Goal: Information Seeking & Learning: Find specific page/section

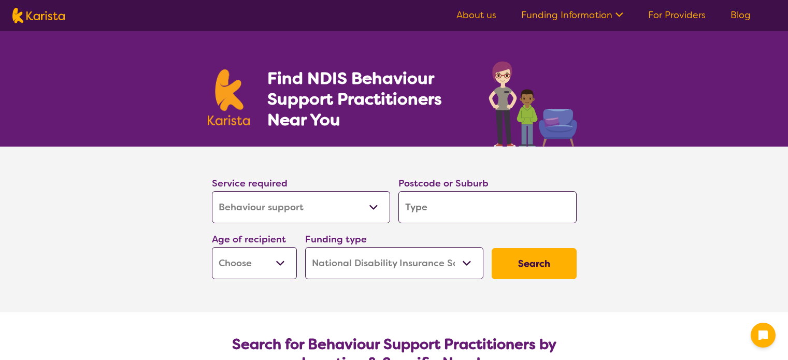
select select "Behaviour support"
select select "NDIS"
select select "Behaviour support"
select select "NDIS"
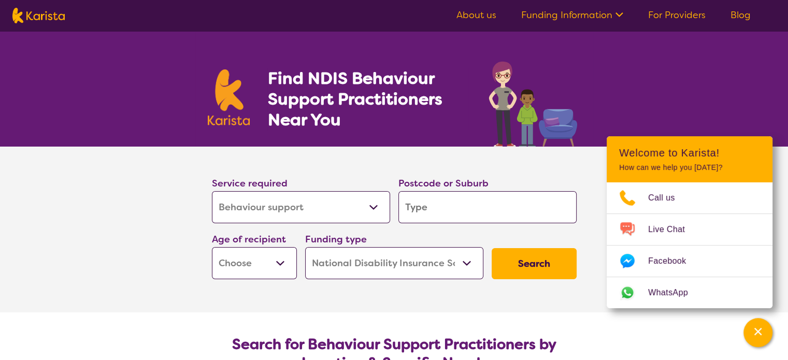
click at [436, 205] on input "search" at bounding box center [487, 207] width 178 height 32
type input "l"
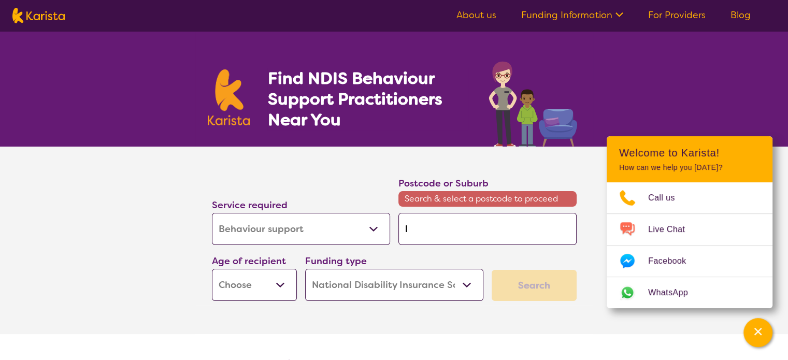
type input "lo"
type input "lob"
type input "[MEDICAL_DATA]"
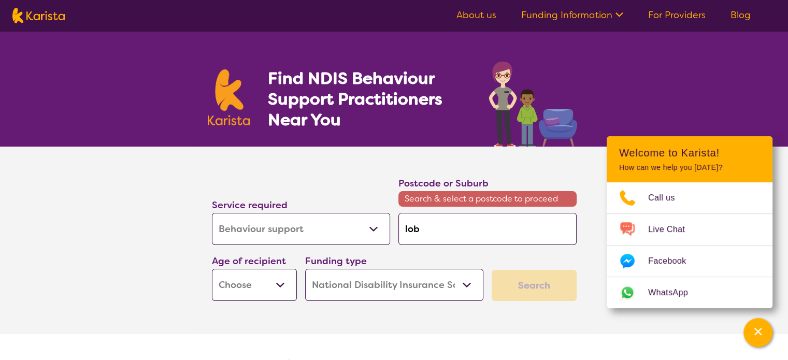
type input "[MEDICAL_DATA]"
type input "lobet"
type input "lobeth"
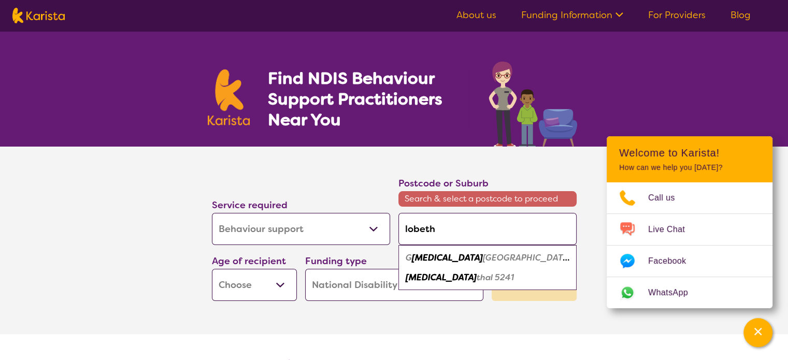
type input "lobetha"
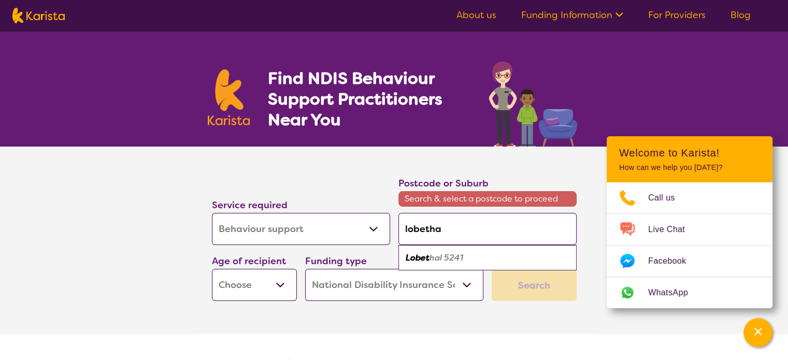
type input "lobethal"
type input "5241"
click at [492, 270] on button "Search" at bounding box center [534, 285] width 85 height 31
type input "5241"
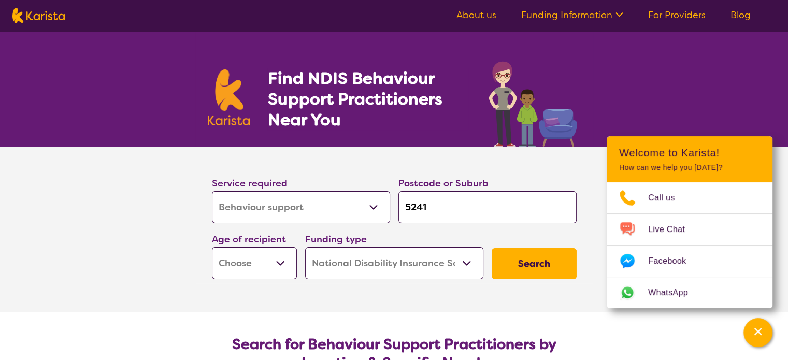
click at [271, 249] on select "Early Childhood - 0 to 9 Child - 10 to 11 Adolescent - 12 to 17 Adult - 18 to 6…" at bounding box center [254, 263] width 85 height 32
select select "EC"
click at [212, 247] on select "Early Childhood - 0 to 9 Child - 10 to 11 Adolescent - 12 to 17 Adult - 18 to 6…" at bounding box center [254, 263] width 85 height 32
select select "EC"
click at [492, 259] on button "Search" at bounding box center [534, 263] width 85 height 31
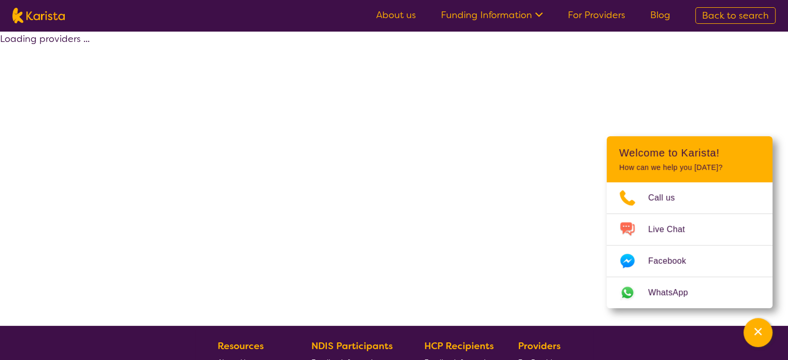
select select "by_score"
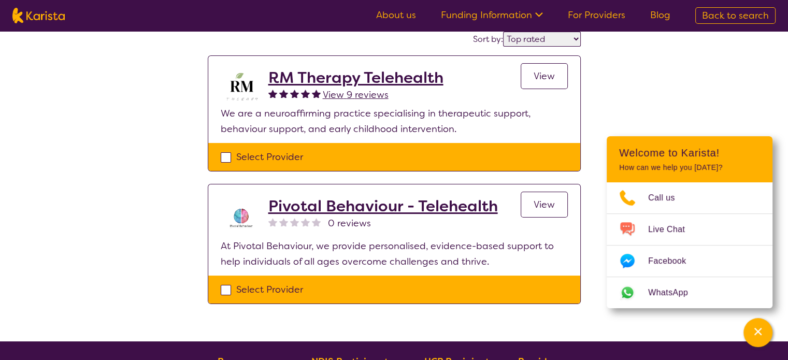
scroll to position [77, 0]
